Goal: Find specific page/section: Find specific page/section

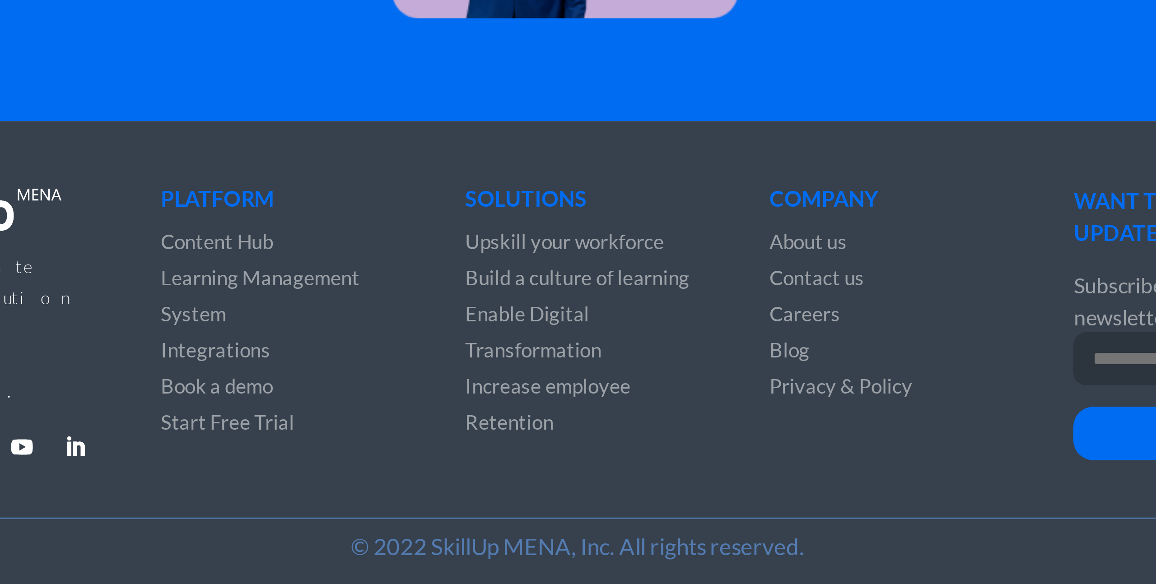
scroll to position [2297, 0]
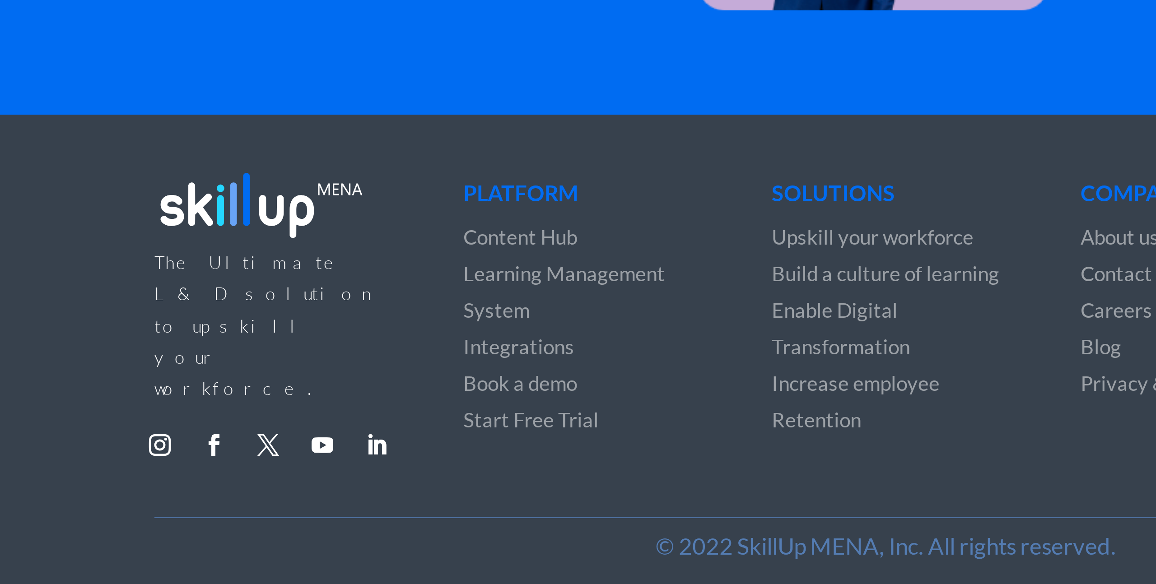
click at [375, 457] on img at bounding box center [369, 457] width 71 height 27
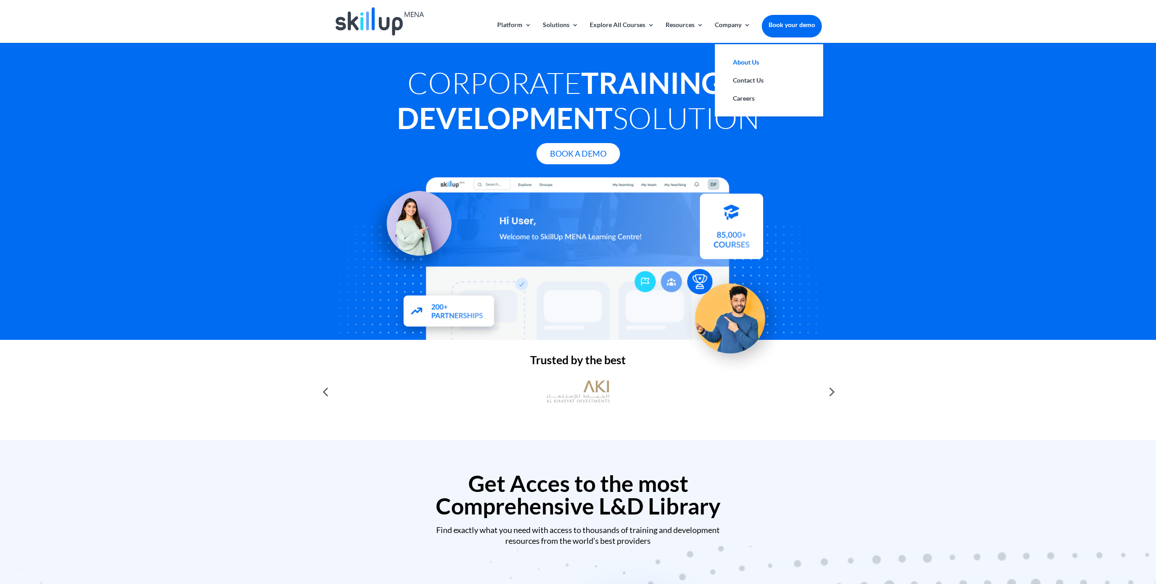
click at [754, 57] on link "About Us" at bounding box center [769, 62] width 90 height 18
click at [749, 81] on link "Contact Us" at bounding box center [769, 80] width 90 height 18
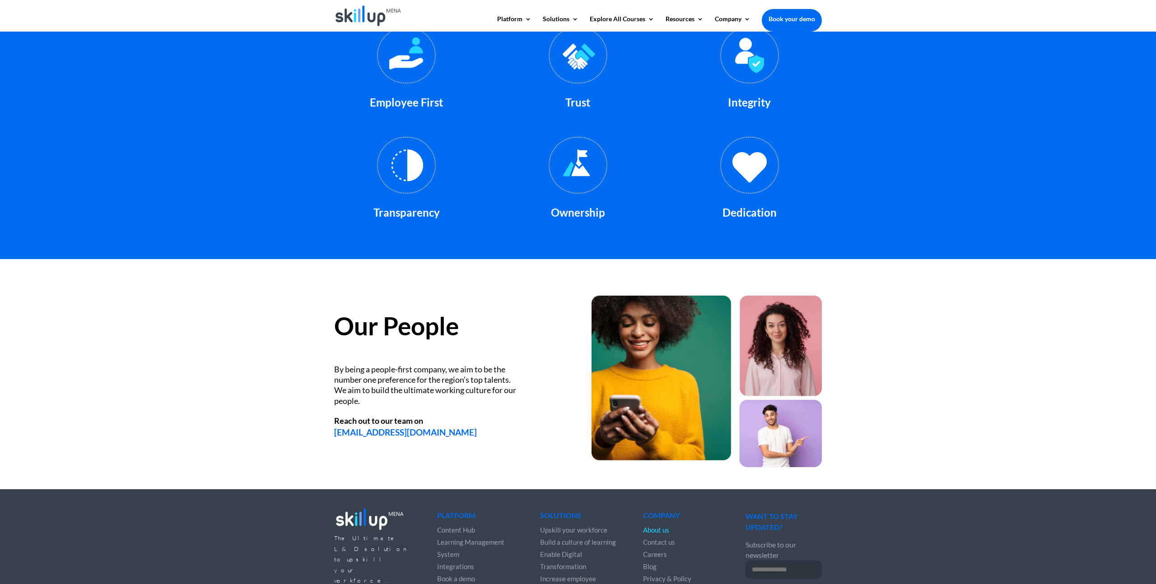
scroll to position [1001, 0]
